Goal: Task Accomplishment & Management: Use online tool/utility

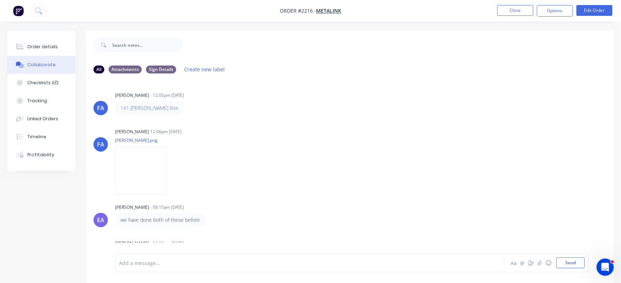
scroll to position [91, 0]
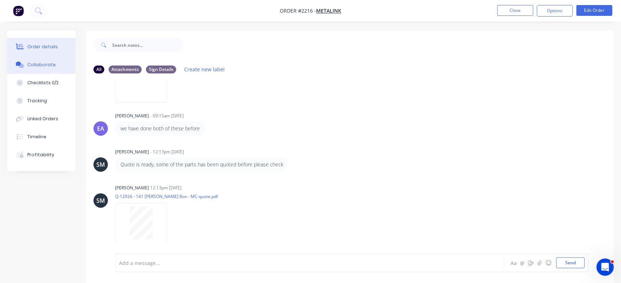
click at [38, 47] on div "Order details" at bounding box center [42, 47] width 31 height 6
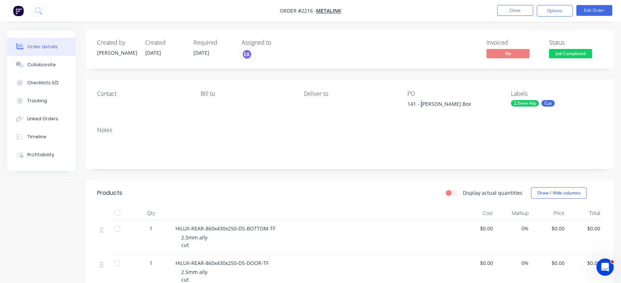
drag, startPoint x: 420, startPoint y: 103, endPoint x: 424, endPoint y: 102, distance: 4.0
click at [424, 102] on div "141 - Tom Field Box" at bounding box center [452, 105] width 90 height 10
drag, startPoint x: 421, startPoint y: 104, endPoint x: 443, endPoint y: 101, distance: 22.0
click at [443, 101] on div "141 - Tom Field Box" at bounding box center [452, 105] width 90 height 10
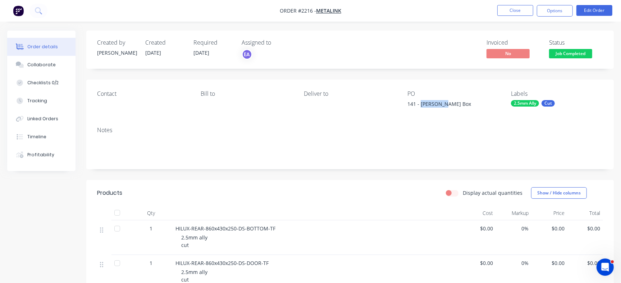
copy div "Tom Field"
click at [46, 80] on div "Checklists 0/2" at bounding box center [42, 82] width 31 height 6
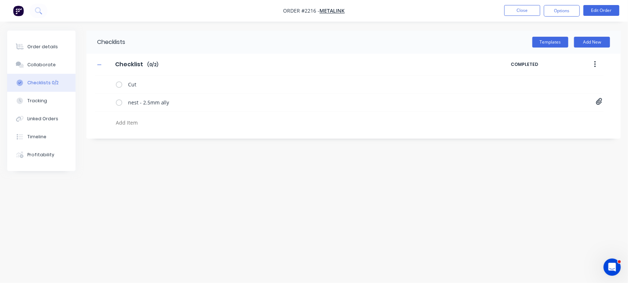
click at [153, 123] on textarea at bounding box center [276, 122] width 327 height 10
paste textarea "INV-2980"
type textarea "INV-2980"
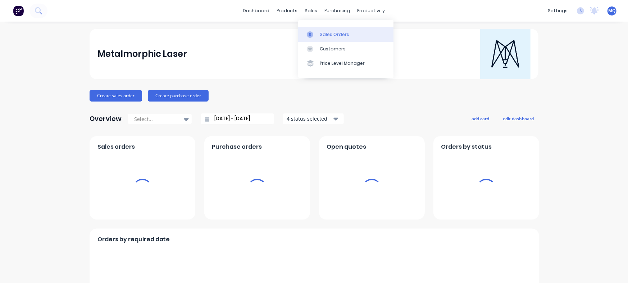
click at [309, 34] on icon at bounding box center [310, 34] width 2 height 4
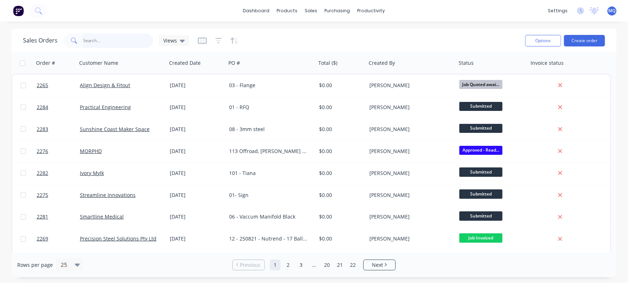
click at [103, 38] on input "text" at bounding box center [118, 40] width 70 height 14
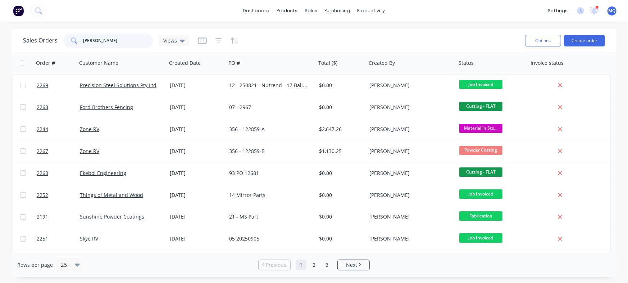
type input "[PERSON_NAME]"
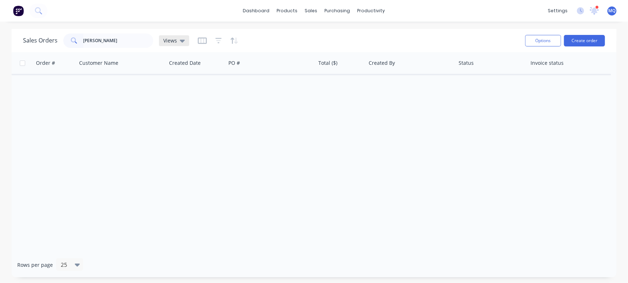
click at [171, 39] on span "Views" at bounding box center [170, 41] width 14 height 8
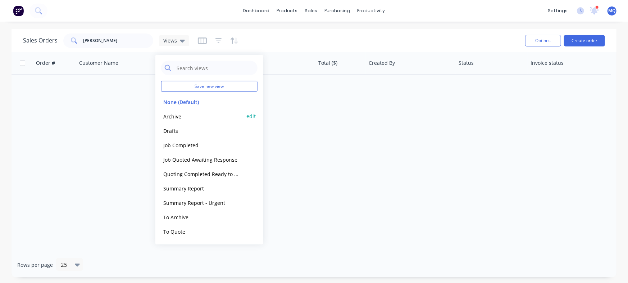
click at [187, 115] on button "Archive" at bounding box center [202, 116] width 82 height 8
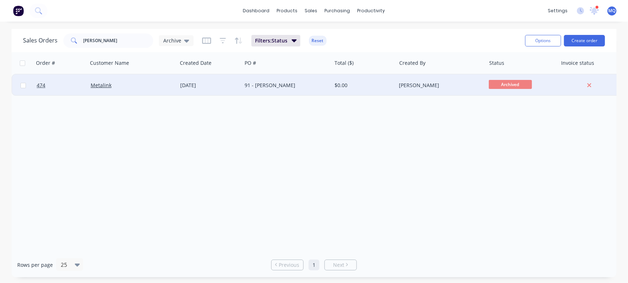
click at [250, 83] on div "91 - [PERSON_NAME]" at bounding box center [285, 85] width 80 height 7
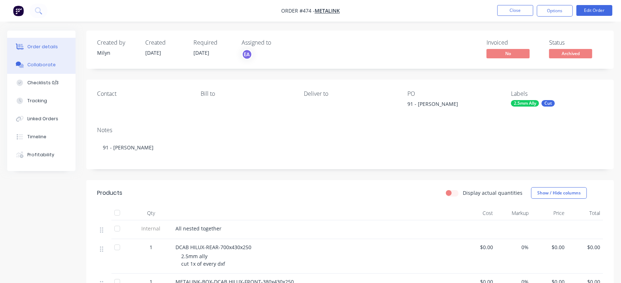
click at [42, 60] on button "Collaborate" at bounding box center [41, 65] width 68 height 18
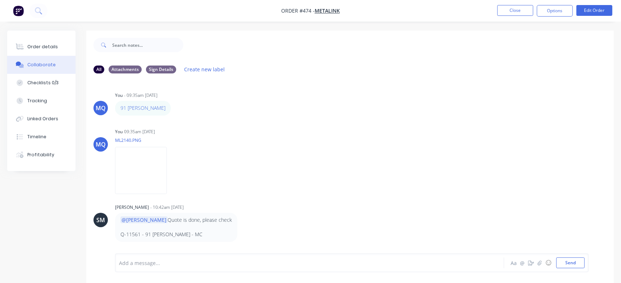
scroll to position [11, 0]
